Goal: Information Seeking & Learning: Find specific page/section

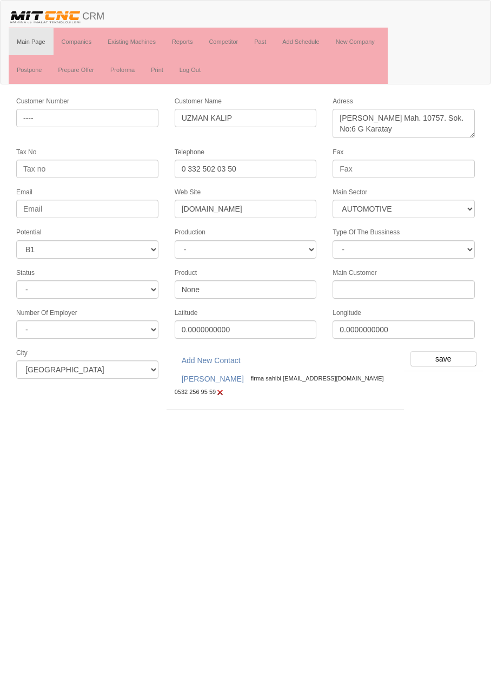
select select "370"
select select "4"
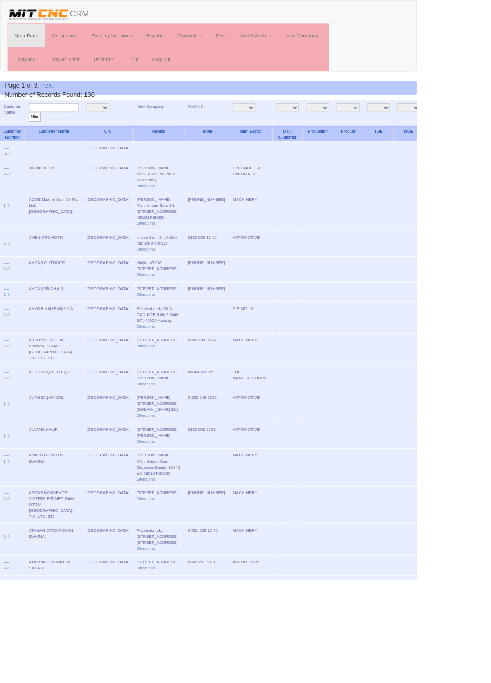
click at [75, 123] on input "text" at bounding box center [63, 127] width 59 height 10
type input "beğendi"
click at [34, 132] on input "filter" at bounding box center [41, 137] width 14 height 11
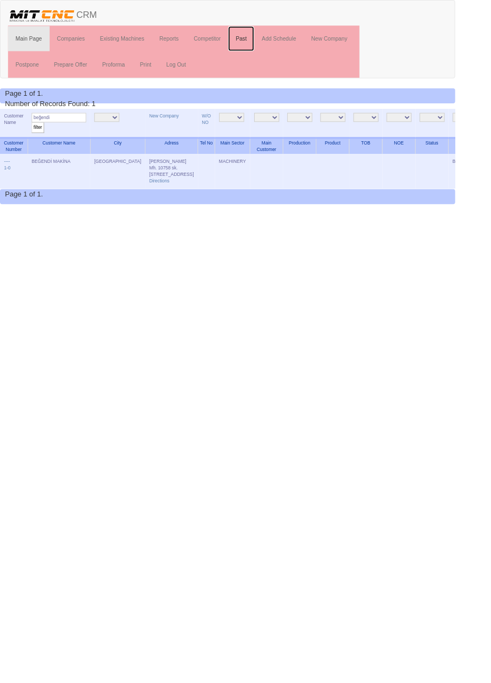
click at [256, 41] on link "Past" at bounding box center [260, 41] width 28 height 27
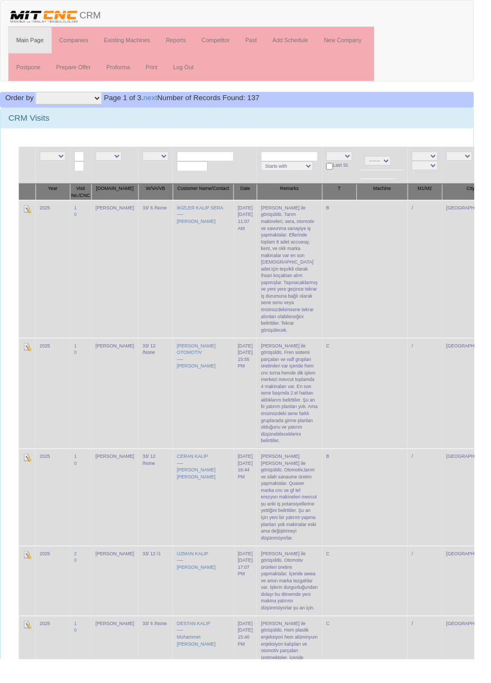
click at [215, 157] on input "text" at bounding box center [212, 162] width 59 height 10
click at [231, 176] on link "BEĞ ENDİ MAKİNA" at bounding box center [212, 176] width 85 height 12
type input "BEĞENDİ MAKİNA"
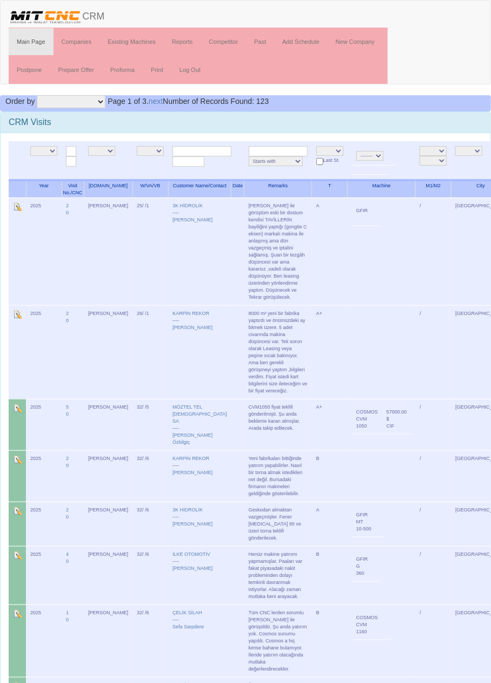
click at [203, 149] on input "text" at bounding box center [202, 151] width 59 height 10
click at [204, 146] on input "text" at bounding box center [202, 151] width 59 height 10
click at [220, 164] on link "BEĞEN Dİ MAKİNA" at bounding box center [202, 166] width 85 height 12
type input "BEĞENDİ MAKİNA"
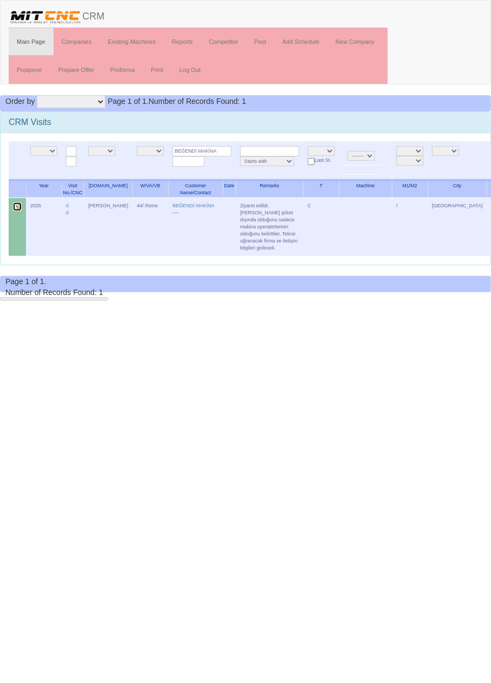
click at [19, 203] on img at bounding box center [17, 206] width 9 height 9
click at [491, 150] on input "Filter" at bounding box center [499, 151] width 15 height 11
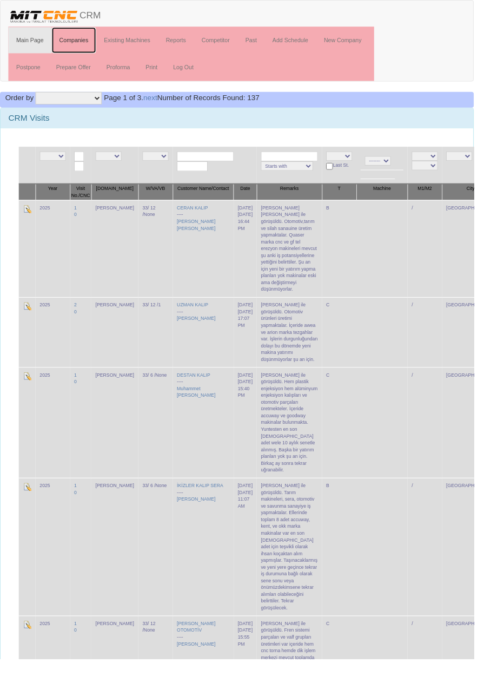
click at [83, 38] on link "Companies" at bounding box center [77, 41] width 47 height 27
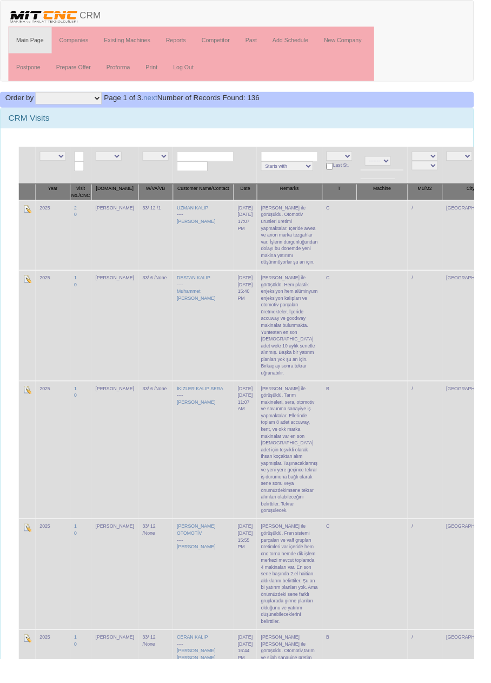
click at [217, 160] on input "text" at bounding box center [212, 162] width 59 height 10
click at [286, 159] on input "text" at bounding box center [299, 162] width 59 height 10
click at [210, 160] on input "text" at bounding box center [212, 162] width 59 height 10
click at [240, 174] on link "BEĞE NDİ MAKİNA" at bounding box center [212, 176] width 85 height 12
type input "BEĞENDİ MAKİNA"
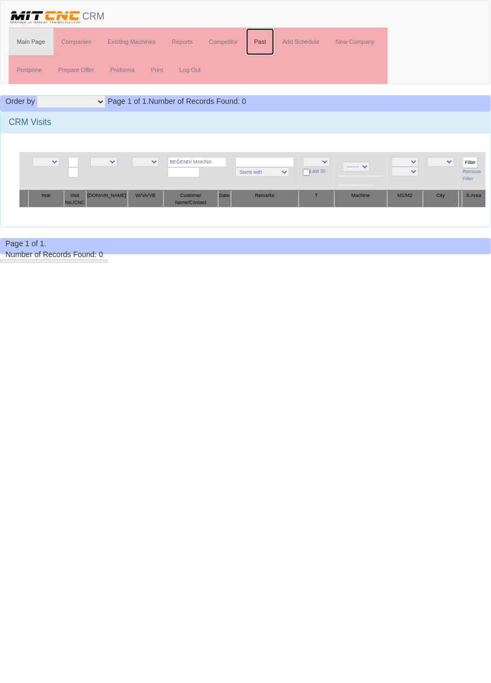
click at [265, 39] on link "Past" at bounding box center [260, 41] width 28 height 27
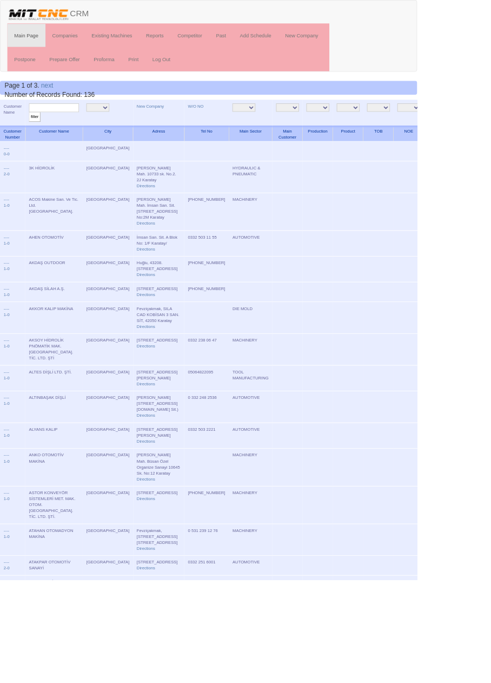
click at [82, 126] on input "text" at bounding box center [63, 127] width 59 height 10
type input "Beğend"
click at [34, 132] on input "filter" at bounding box center [41, 137] width 14 height 11
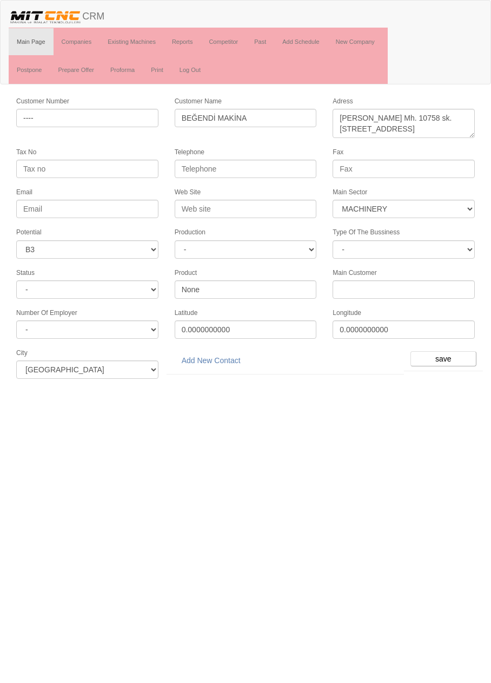
select select "363"
select select "6"
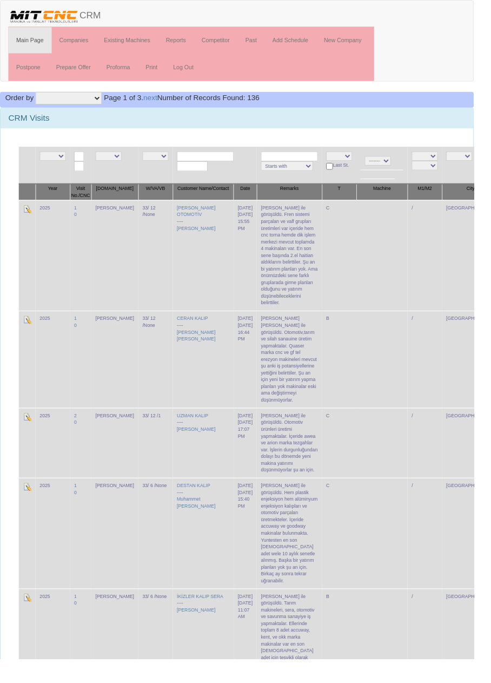
click at [458, 434] on td "Konya" at bounding box center [488, 459] width 60 height 72
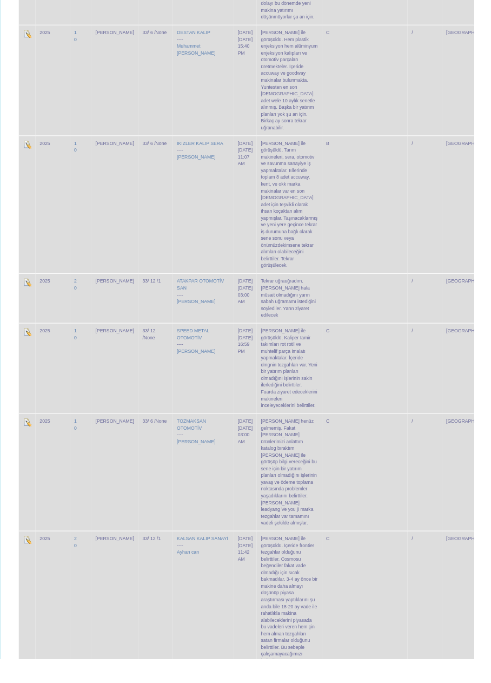
scroll to position [470, 0]
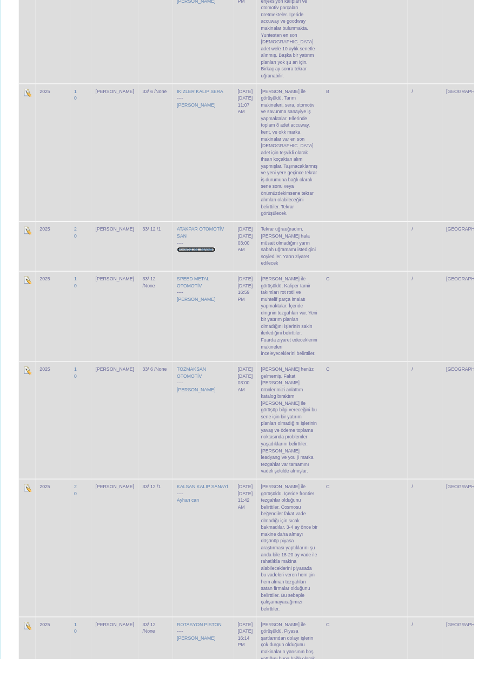
click at [186, 256] on link "[PERSON_NAME]" at bounding box center [203, 258] width 40 height 5
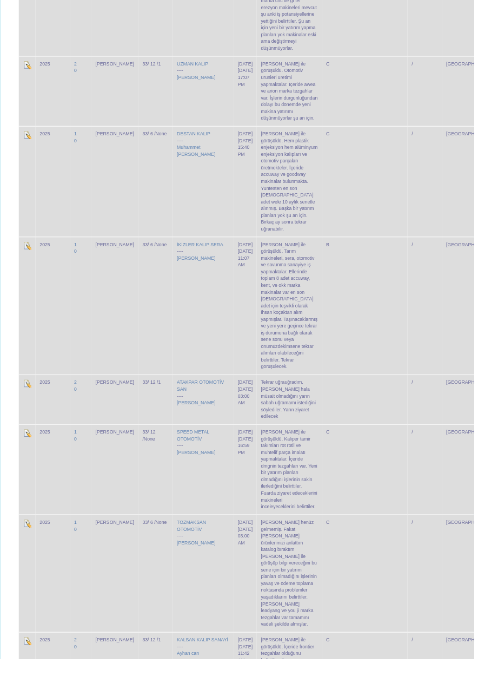
scroll to position [0, 0]
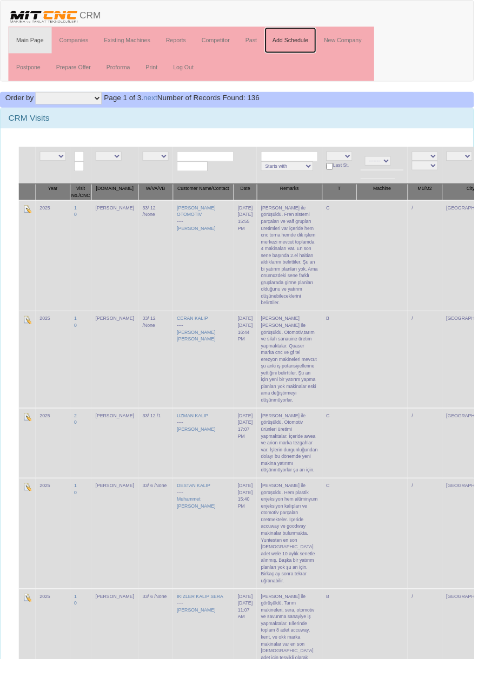
click at [312, 37] on link "Add Schedule" at bounding box center [301, 41] width 54 height 27
